Goal: Task Accomplishment & Management: Manage account settings

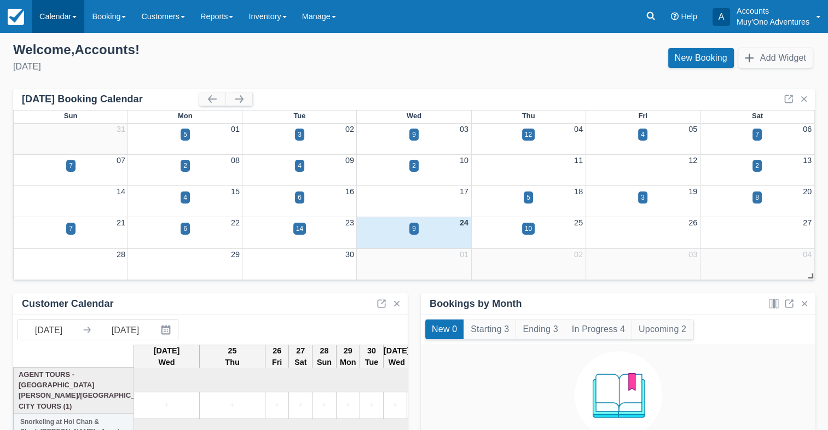
click at [51, 16] on link "Calendar" at bounding box center [58, 16] width 53 height 33
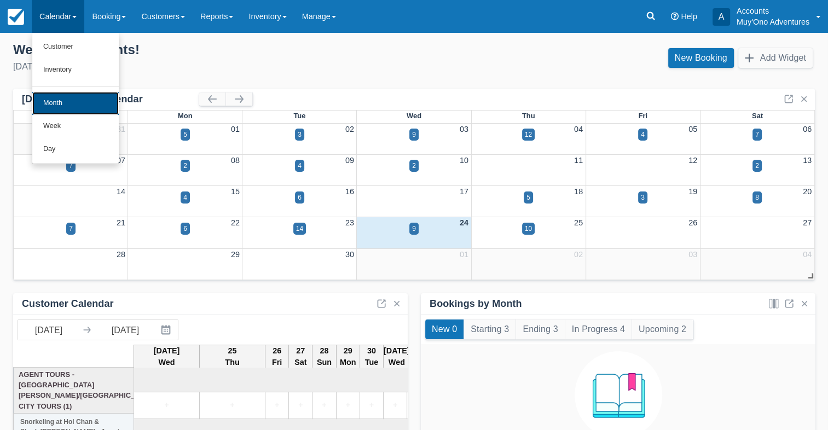
click at [56, 97] on link "Month" at bounding box center [75, 103] width 87 height 23
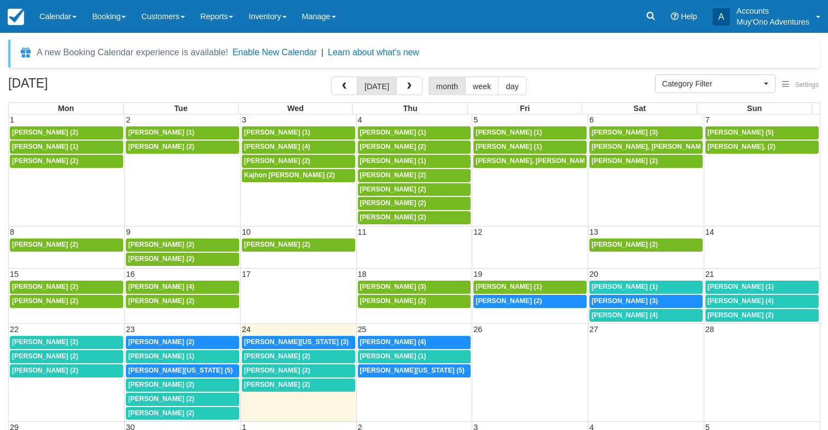
select select
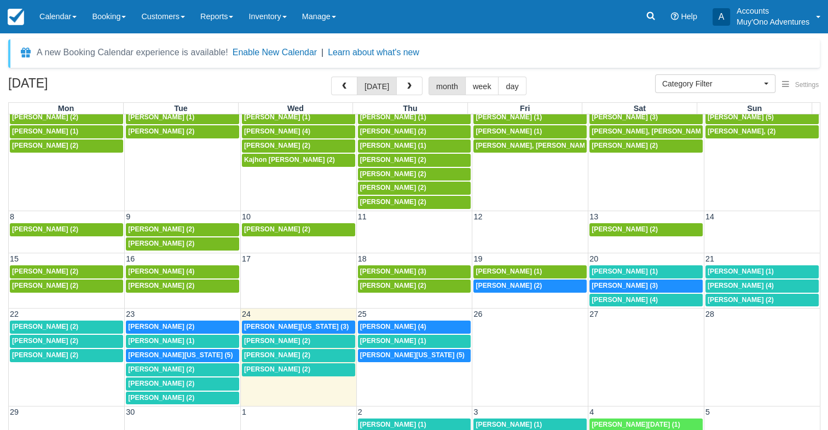
scroll to position [24, 0]
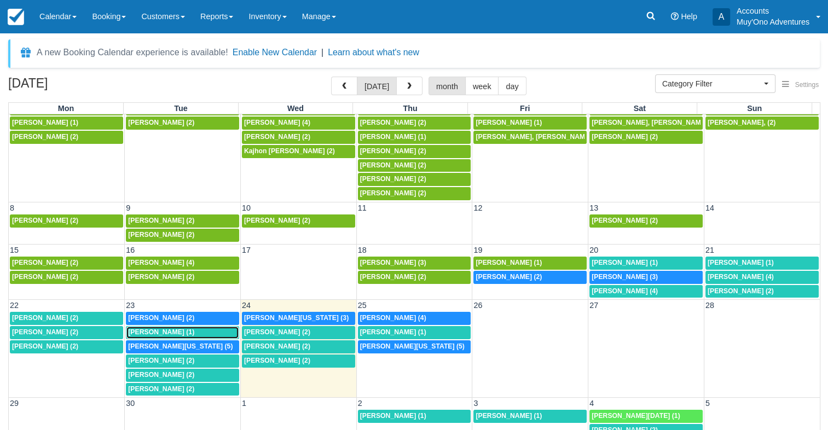
click at [177, 329] on span "Pranav Nandan (1)" at bounding box center [161, 333] width 66 height 8
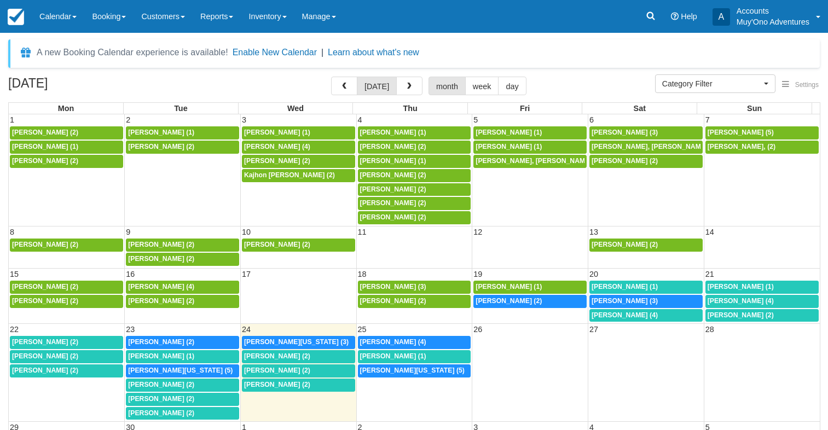
select select
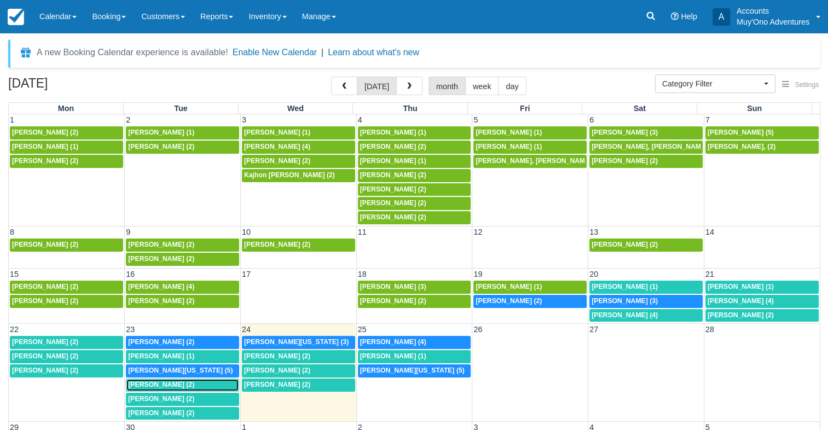
click at [171, 381] on span "Austin Monceaux (2)" at bounding box center [161, 385] width 66 height 8
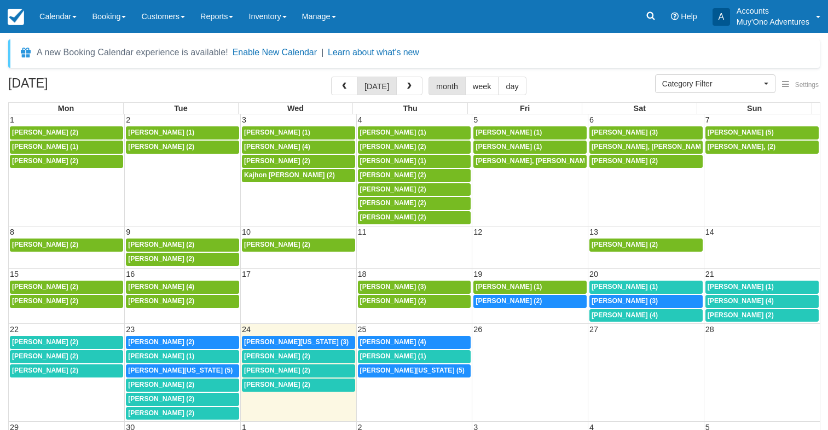
select select
click at [188, 397] on div "1:30p Douglas Nagle (2)" at bounding box center [182, 399] width 109 height 9
select select
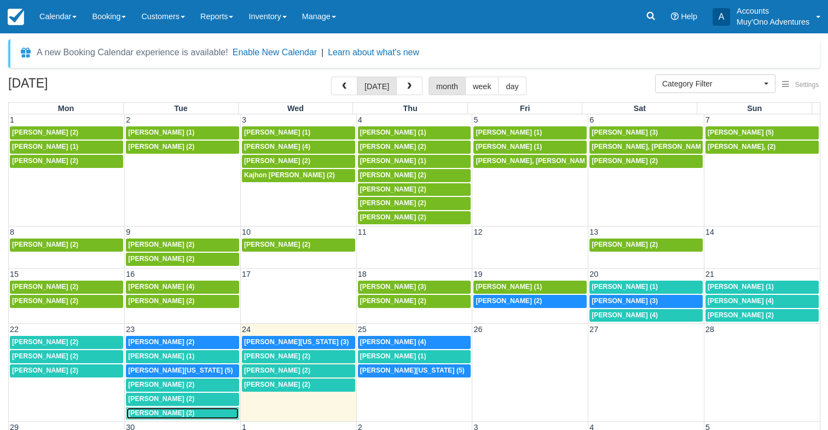
click at [190, 410] on span "Robert W Raup II (2)" at bounding box center [161, 414] width 66 height 8
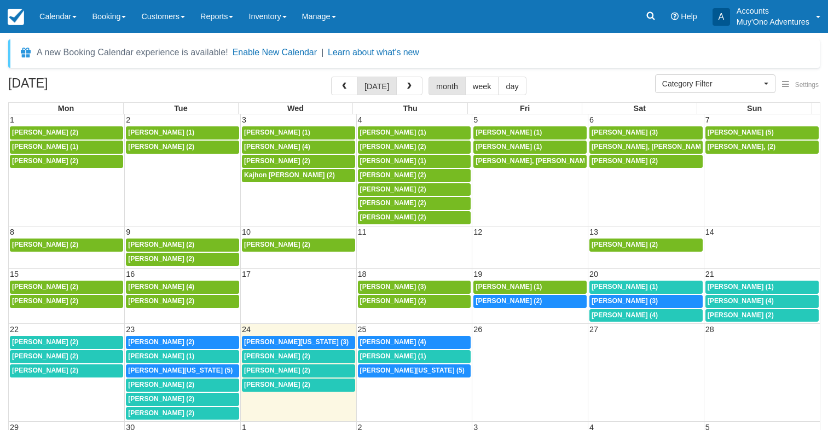
select select
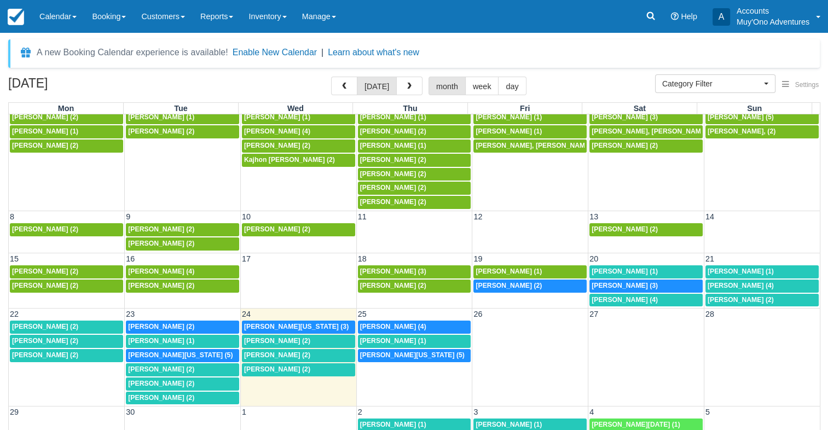
scroll to position [24, 0]
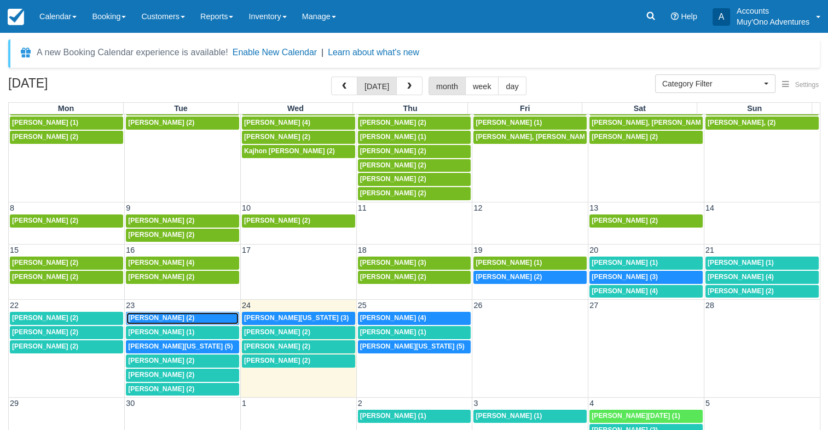
click at [194, 314] on span "[PERSON_NAME] (2)" at bounding box center [161, 318] width 66 height 8
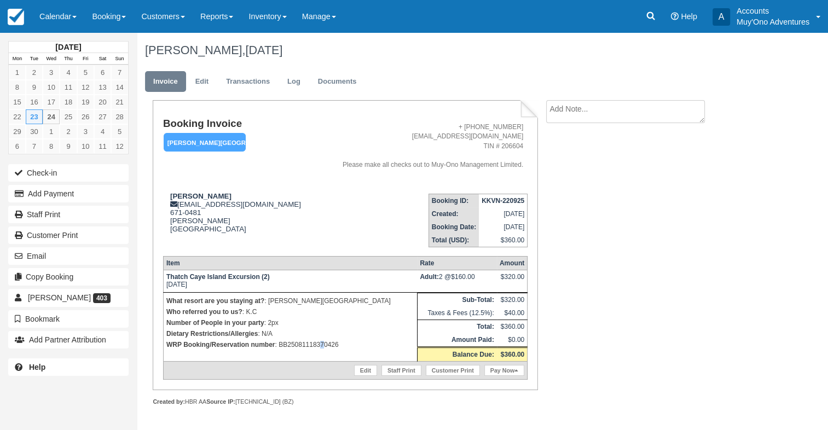
click at [321, 343] on p "WRP Booking/Reservation number : BB25081118370426" at bounding box center [290, 344] width 248 height 11
click at [321, 348] on p "WRP Booking/Reservation number : BB25081118370426" at bounding box center [290, 344] width 248 height 11
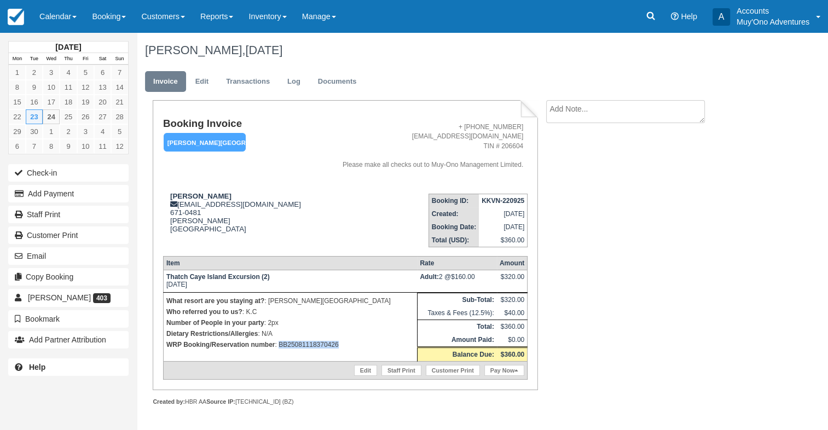
click at [321, 348] on p "WRP Booking/Reservation number : BB25081118370426" at bounding box center [290, 344] width 248 height 11
click at [508, 198] on strong "KKVN-220925" at bounding box center [503, 201] width 43 height 8
click at [510, 198] on strong "KKVN-220925" at bounding box center [503, 201] width 43 height 8
copy tbody "KKVN-220925"
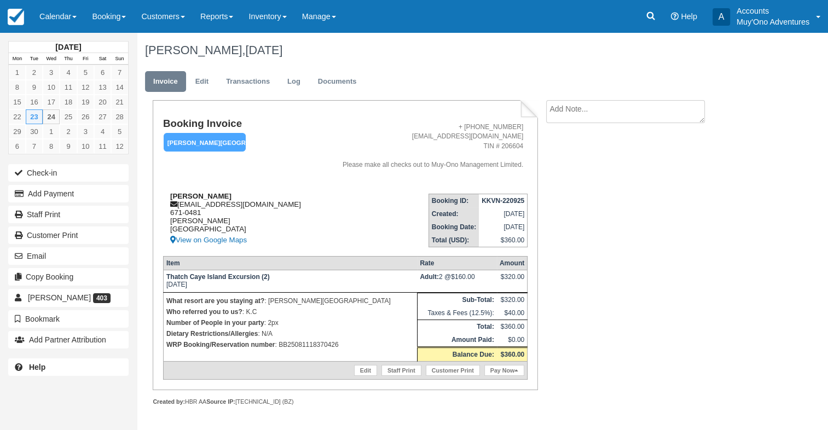
click at [197, 194] on strong "[PERSON_NAME]" at bounding box center [200, 196] width 61 height 8
copy div "[PERSON_NAME]"
click at [315, 347] on p "WRP Booking/Reservation number : BB25081118370426" at bounding box center [290, 344] width 248 height 11
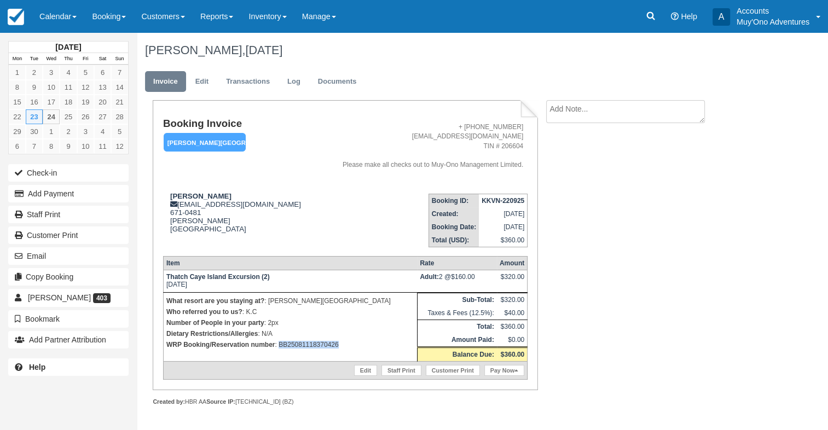
click at [315, 347] on p "WRP Booking/Reservation number : BB25081118370426" at bounding box center [290, 344] width 248 height 11
copy p "BB25081118370426"
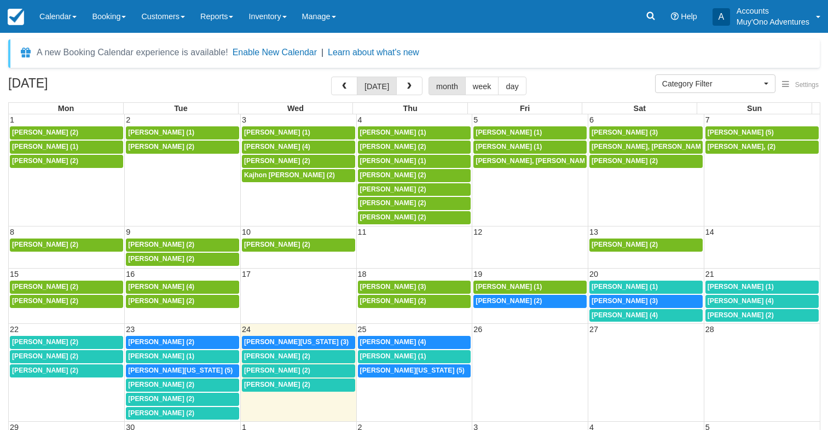
select select
click at [210, 367] on div "7a Ashley Washington (5)" at bounding box center [182, 371] width 109 height 9
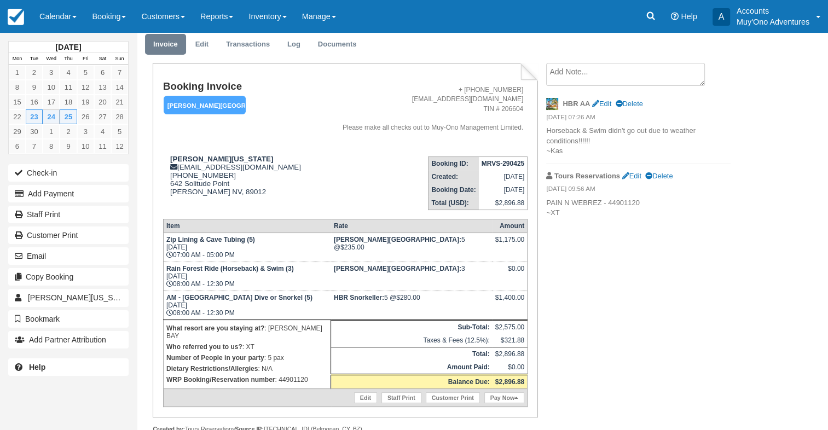
scroll to position [55, 0]
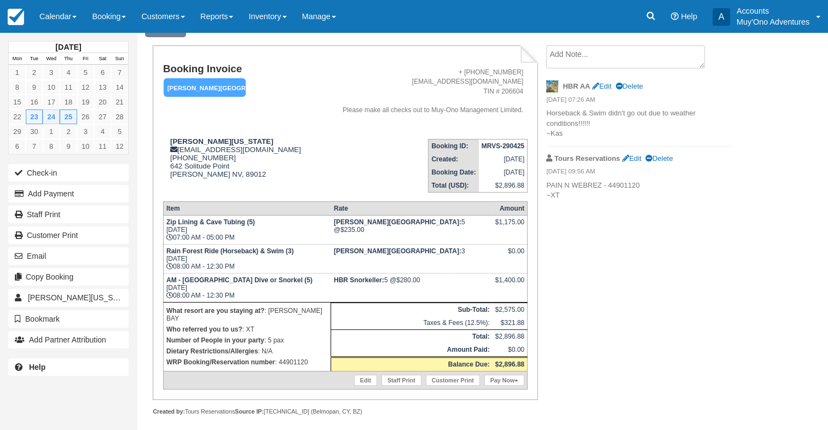
click at [284, 349] on p "Dietary Restrictions/Allergies : N/A" at bounding box center [247, 351] width 162 height 11
click at [284, 357] on p "WRP Booking/Reservation number : 44901120" at bounding box center [247, 362] width 162 height 11
click at [286, 357] on p "WRP Booking/Reservation number : 44901120" at bounding box center [247, 362] width 162 height 11
click at [287, 357] on p "WRP Booking/Reservation number : 44901120" at bounding box center [247, 362] width 162 height 11
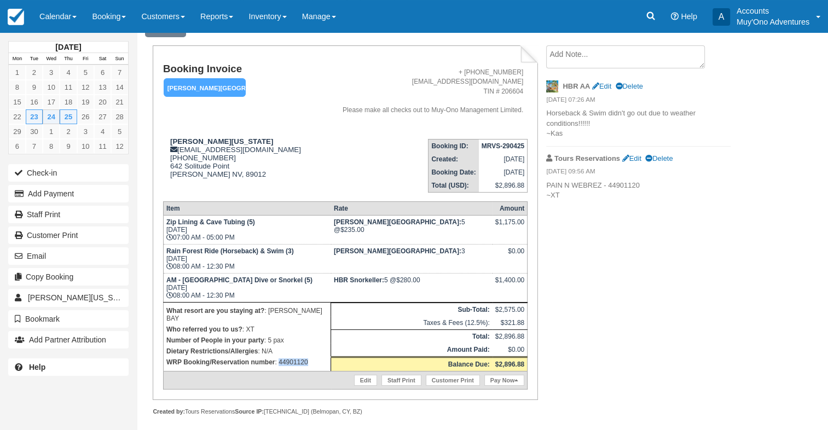
copy p "44901120"
click at [498, 145] on strong "MRVS-290425" at bounding box center [503, 146] width 43 height 8
copy tbody "MRVS-290425"
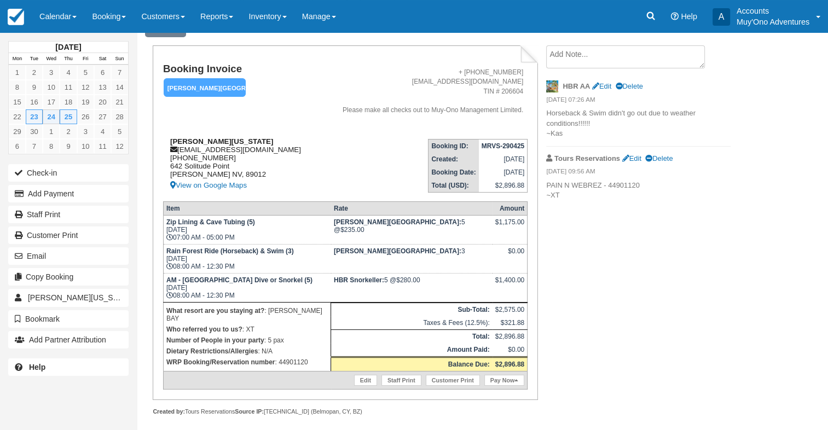
click at [181, 140] on strong "Ashley Washington" at bounding box center [221, 141] width 103 height 8
click at [183, 140] on strong "Ashley Washington" at bounding box center [221, 141] width 103 height 8
copy div "Ashley Washington"
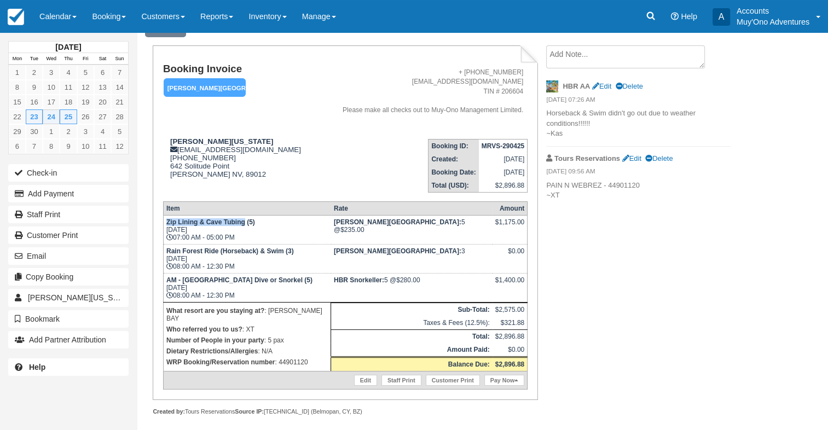
drag, startPoint x: 168, startPoint y: 225, endPoint x: 245, endPoint y: 227, distance: 77.2
click at [245, 226] on strong "Zip Lining & Cave Tubing (5)" at bounding box center [210, 222] width 89 height 8
copy strong "Zip Lining & Cave Tubing"
click at [304, 357] on p "WRP Booking/Reservation number : 44901120" at bounding box center [247, 362] width 162 height 11
drag, startPoint x: 304, startPoint y: 352, endPoint x: 297, endPoint y: 353, distance: 7.2
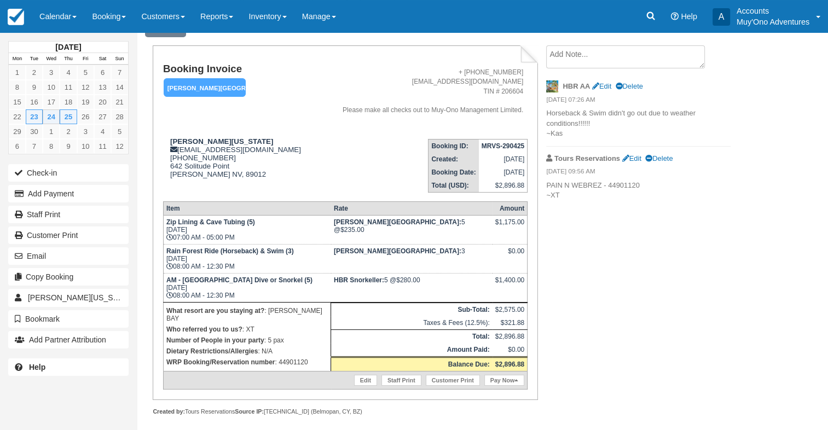
click at [297, 357] on p "WRP Booking/Reservation number : 44901120" at bounding box center [247, 362] width 162 height 11
copy p "44901120"
